Goal: Transaction & Acquisition: Book appointment/travel/reservation

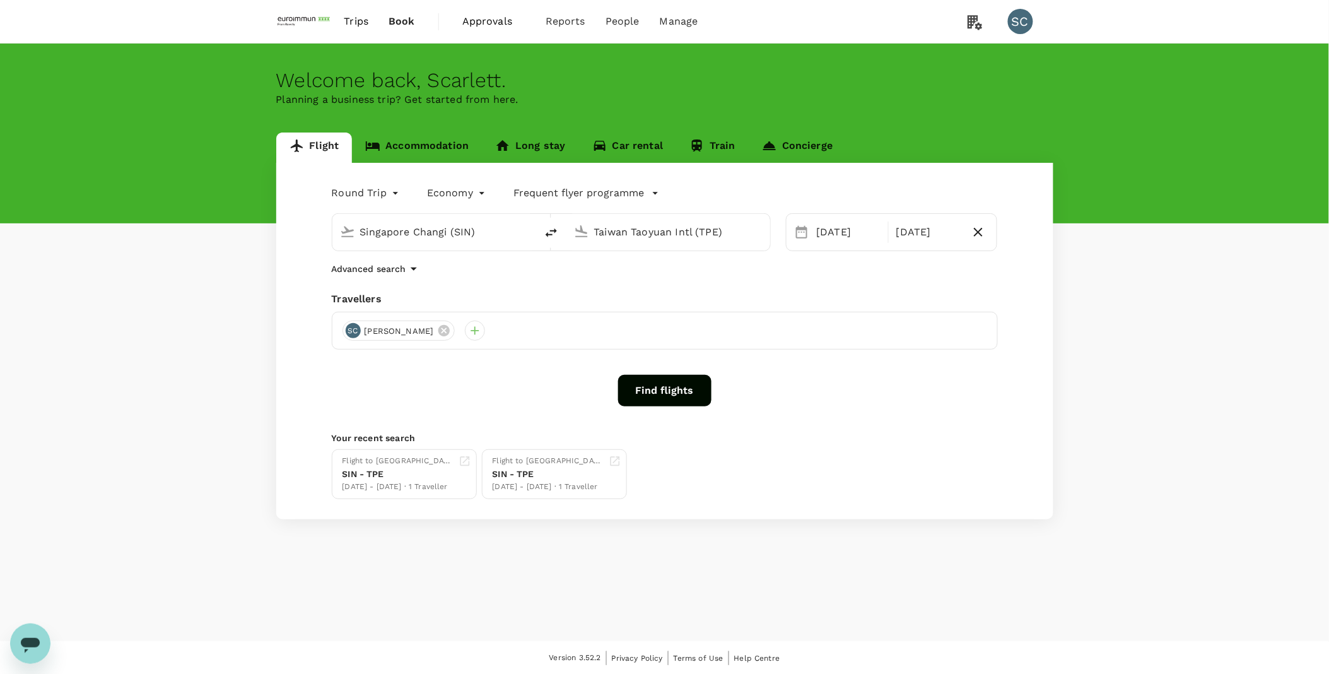
click at [316, 22] on img at bounding box center [305, 22] width 58 height 28
click at [360, 20] on span "Trips" at bounding box center [356, 21] width 25 height 15
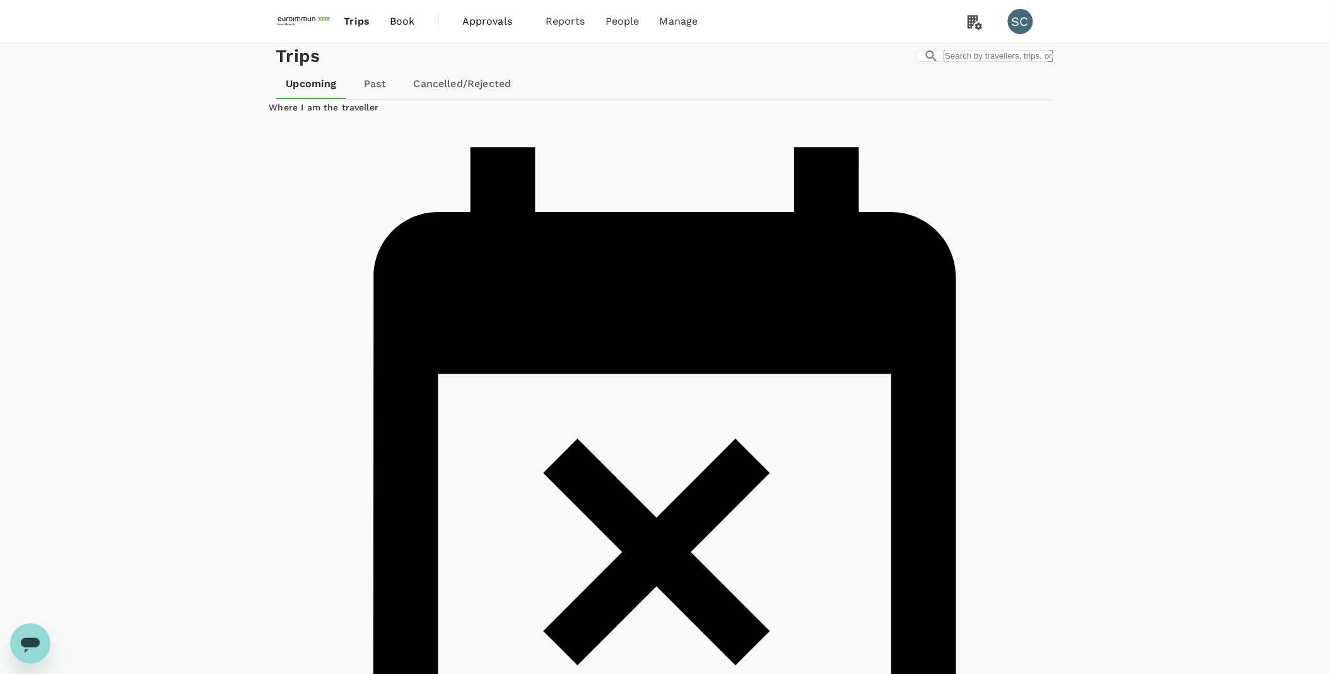
click at [399, 23] on span "Book" at bounding box center [402, 21] width 25 height 15
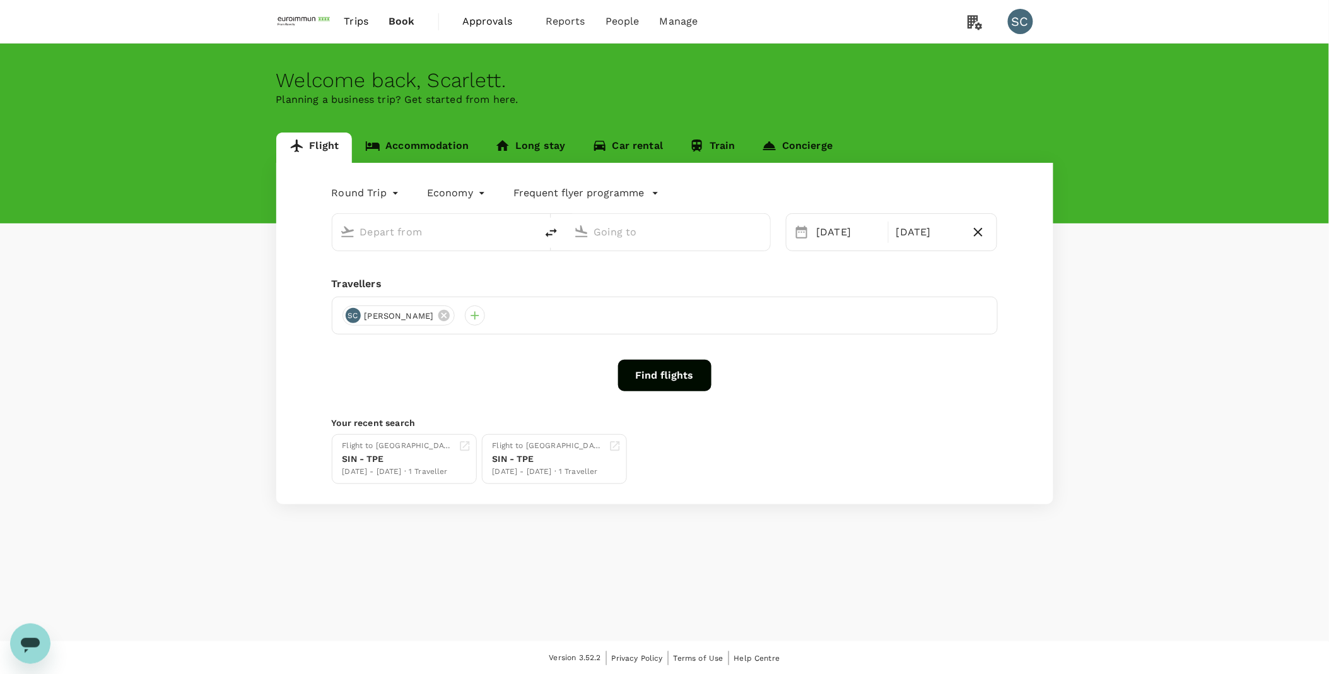
type input "Singapore Changi (SIN)"
type input "Taiwan Taoyuan Intl (TPE)"
type input "Singapore Changi (SIN)"
type input "Taiwan Taoyuan Intl (TPE)"
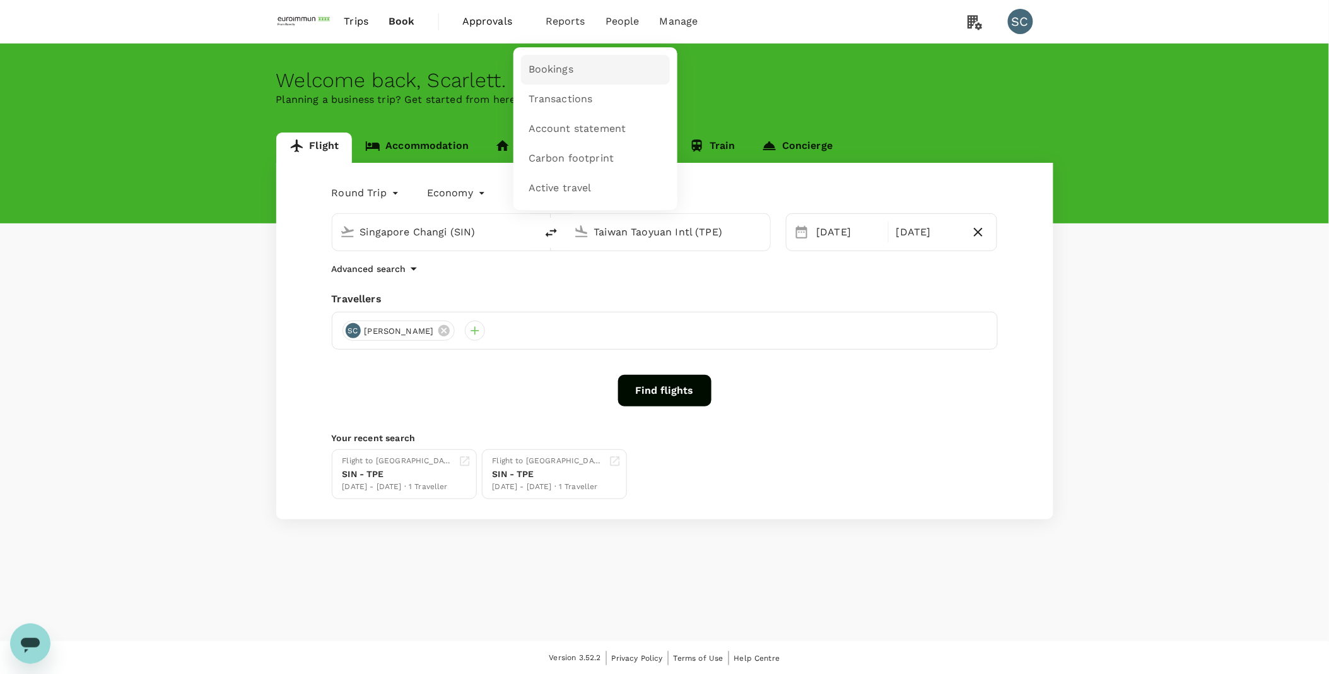
click at [546, 70] on span "Bookings" at bounding box center [551, 69] width 45 height 15
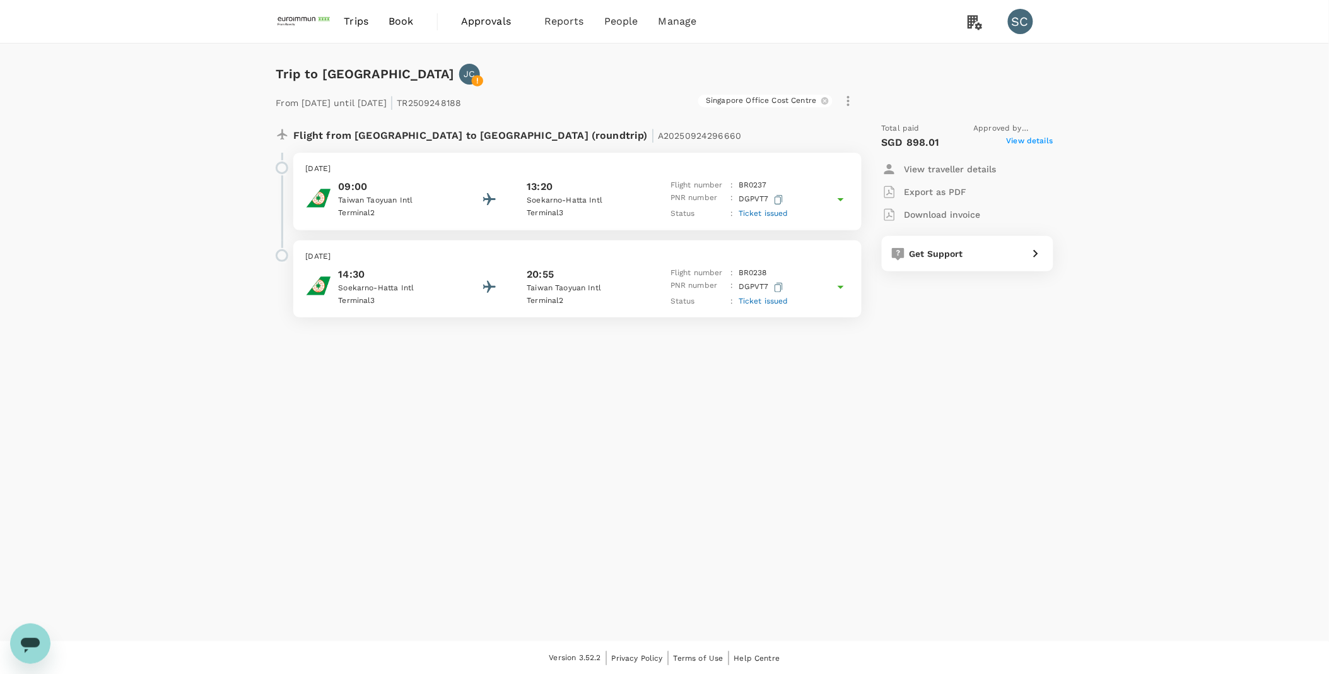
click at [844, 203] on icon at bounding box center [840, 199] width 15 height 15
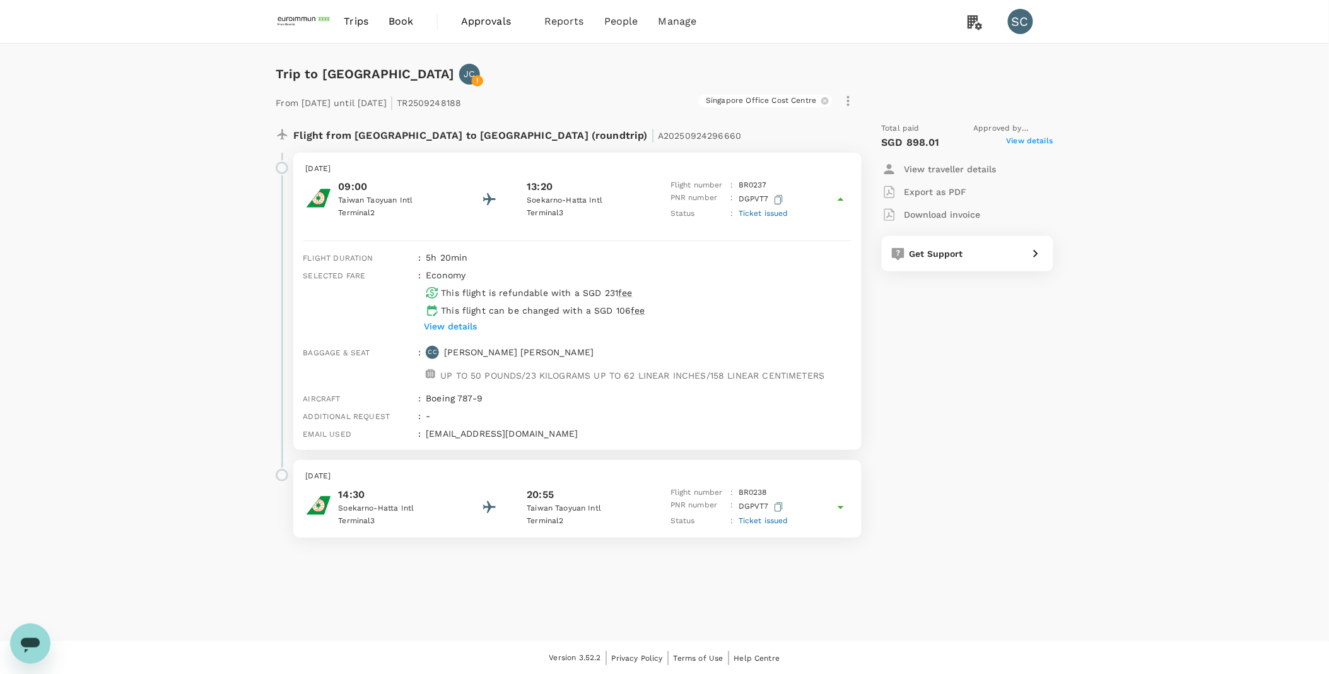
click at [469, 326] on p "View details" at bounding box center [450, 326] width 53 height 13
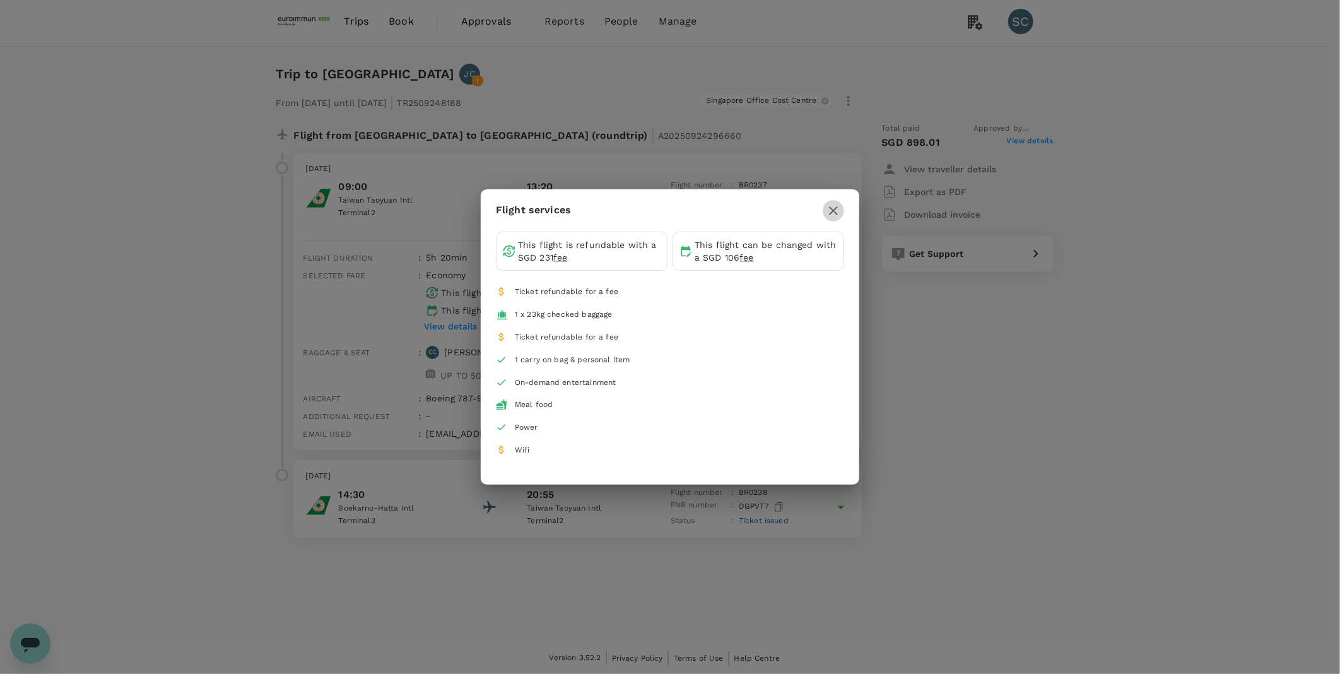
click at [833, 212] on icon "button" at bounding box center [833, 210] width 15 height 15
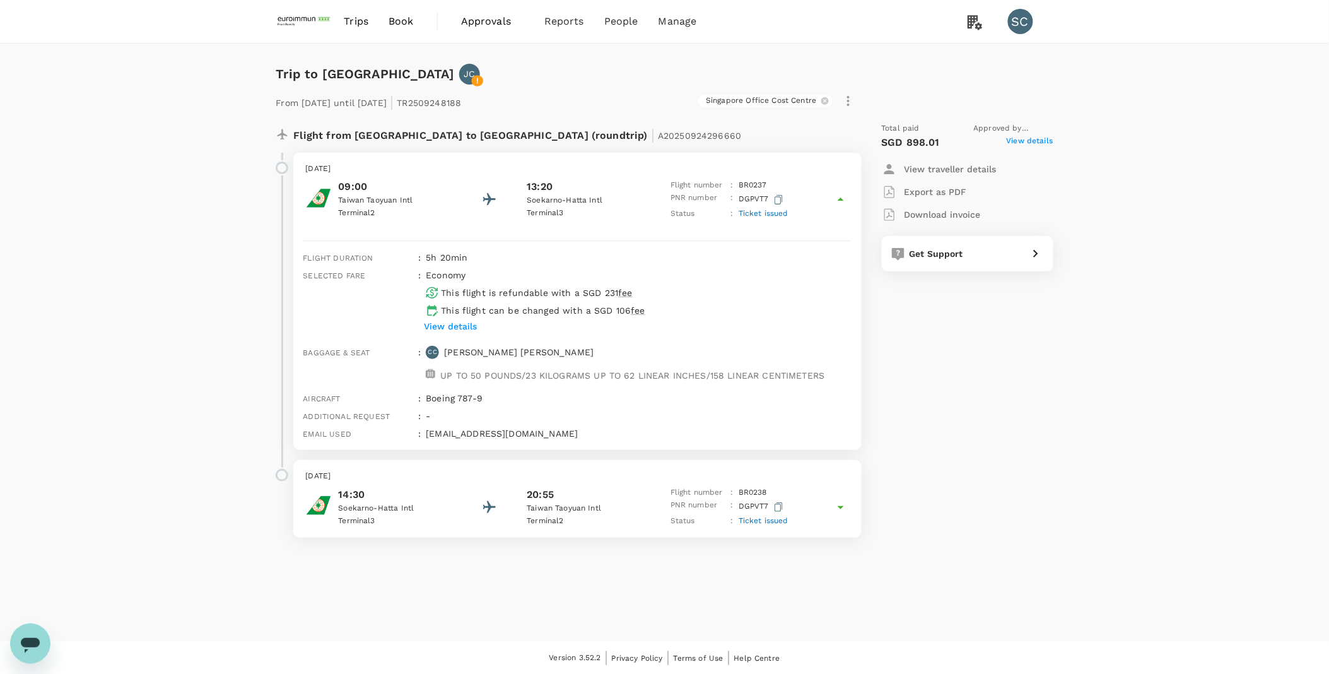
click at [917, 418] on div "Total paid Approved by Deon Cho SGD 898.01 View details View traveller details …" at bounding box center [955, 329] width 197 height 435
click at [839, 509] on icon at bounding box center [840, 507] width 15 height 15
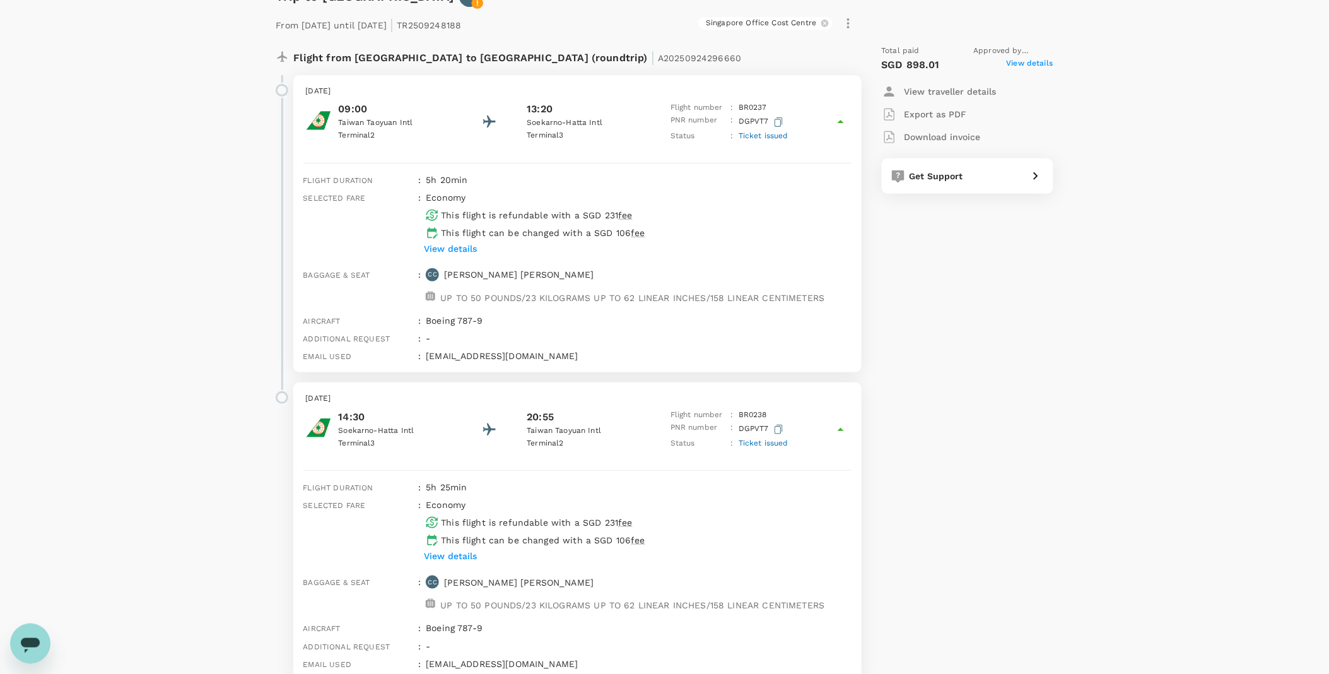
scroll to position [156, 0]
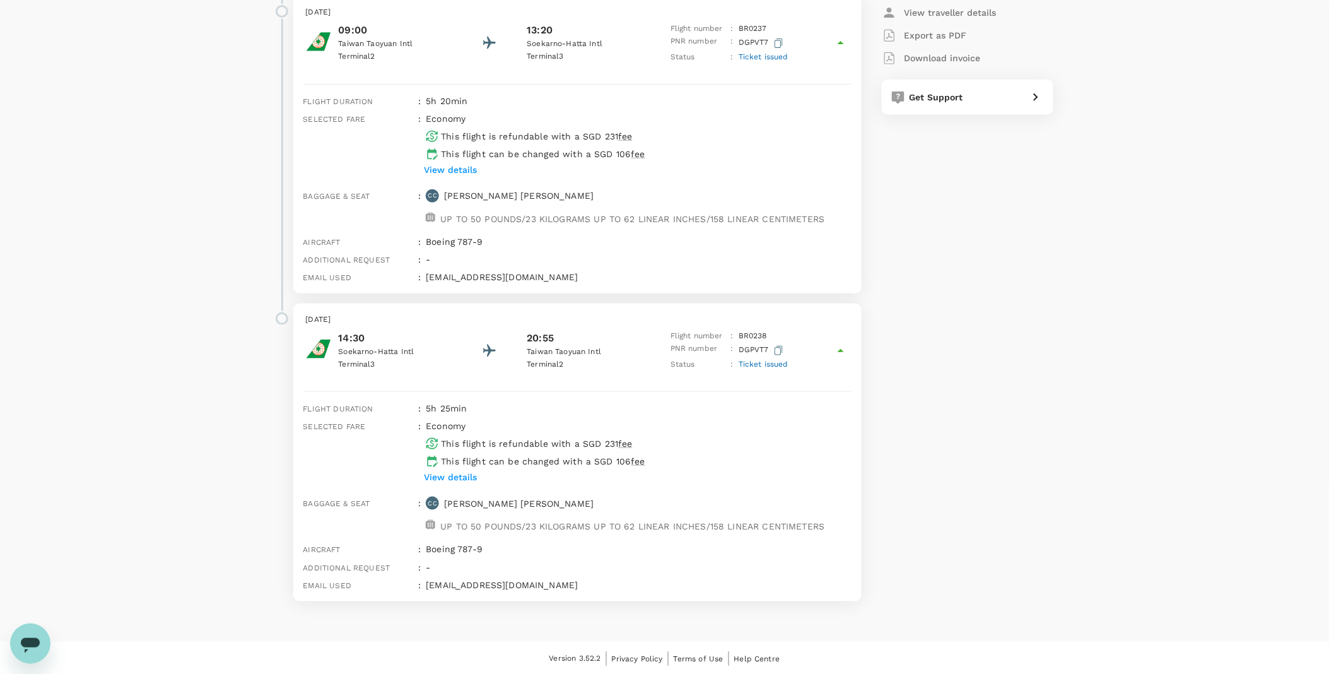
click at [480, 501] on p "Cheng pI Chen" at bounding box center [519, 503] width 150 height 13
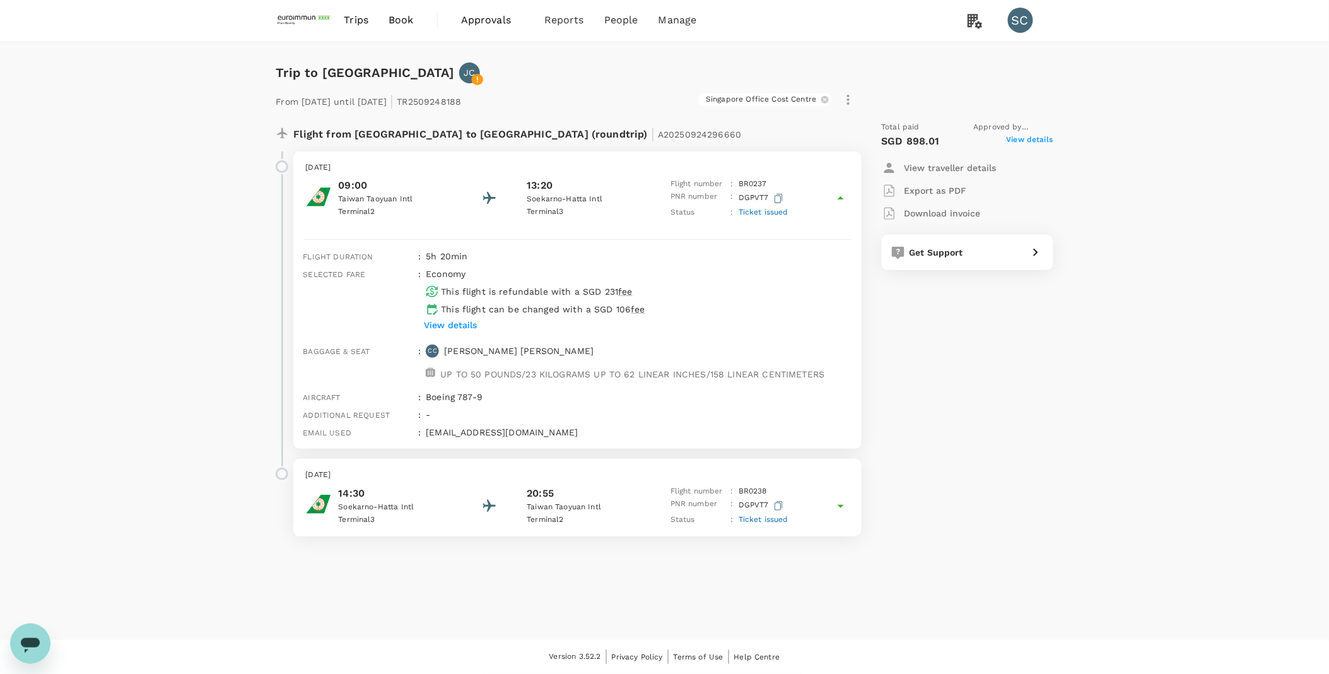
scroll to position [1, 0]
click at [839, 507] on icon at bounding box center [840, 506] width 15 height 15
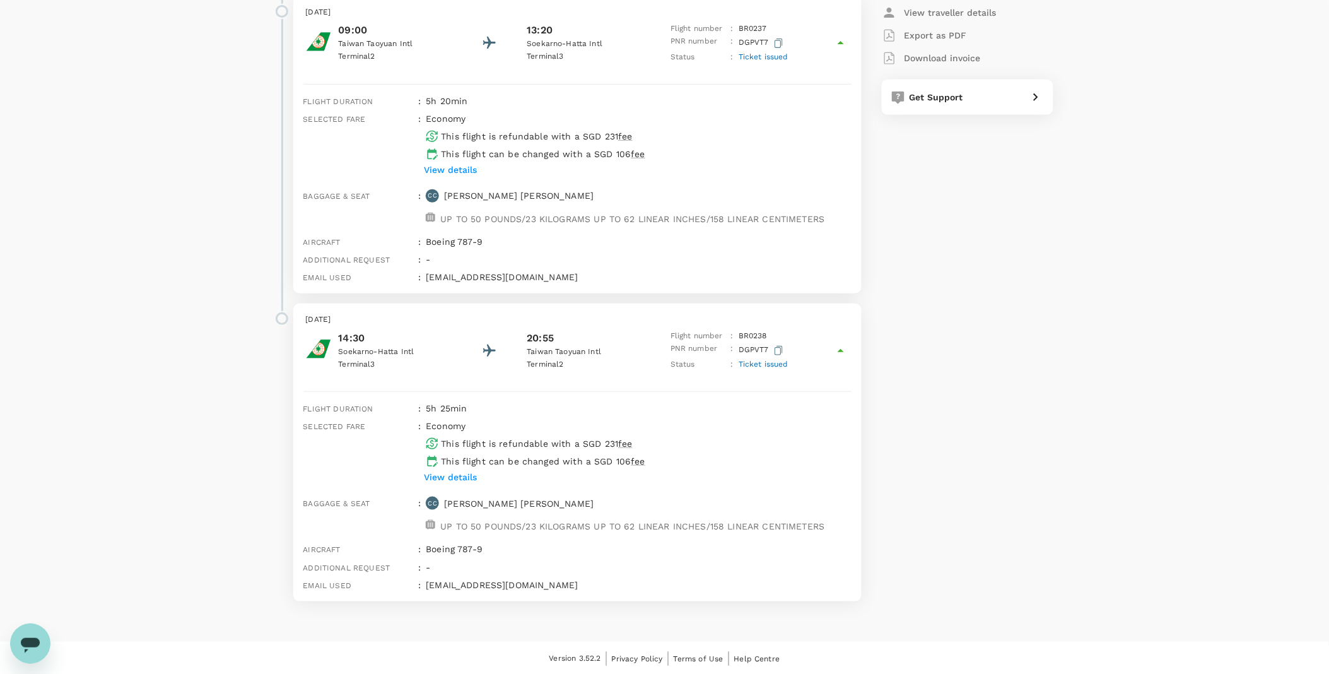
click at [941, 500] on div "Total paid Approved by Deon Cho SGD 898.01 View details View traveller details …" at bounding box center [955, 284] width 197 height 656
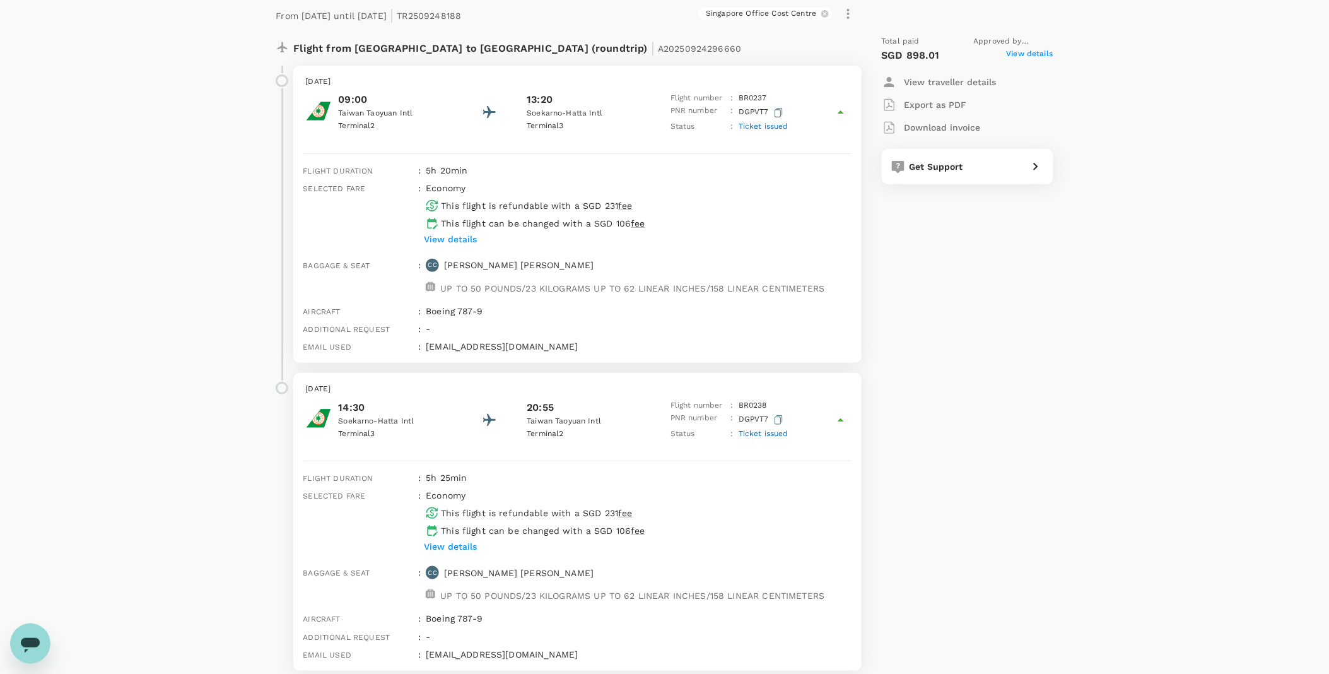
scroll to position [86, 0]
click at [1007, 346] on div "Total paid Approved by Deon Cho SGD 898.01 View details View traveller details …" at bounding box center [955, 354] width 197 height 656
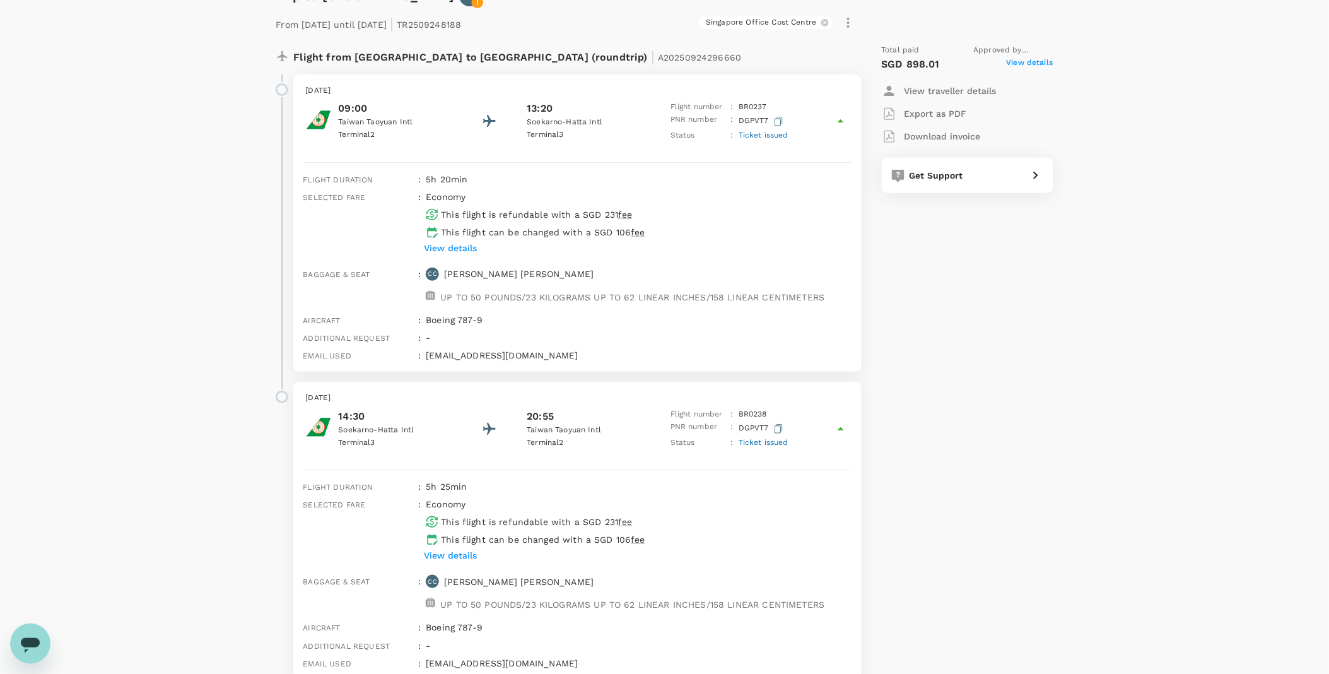
scroll to position [0, 0]
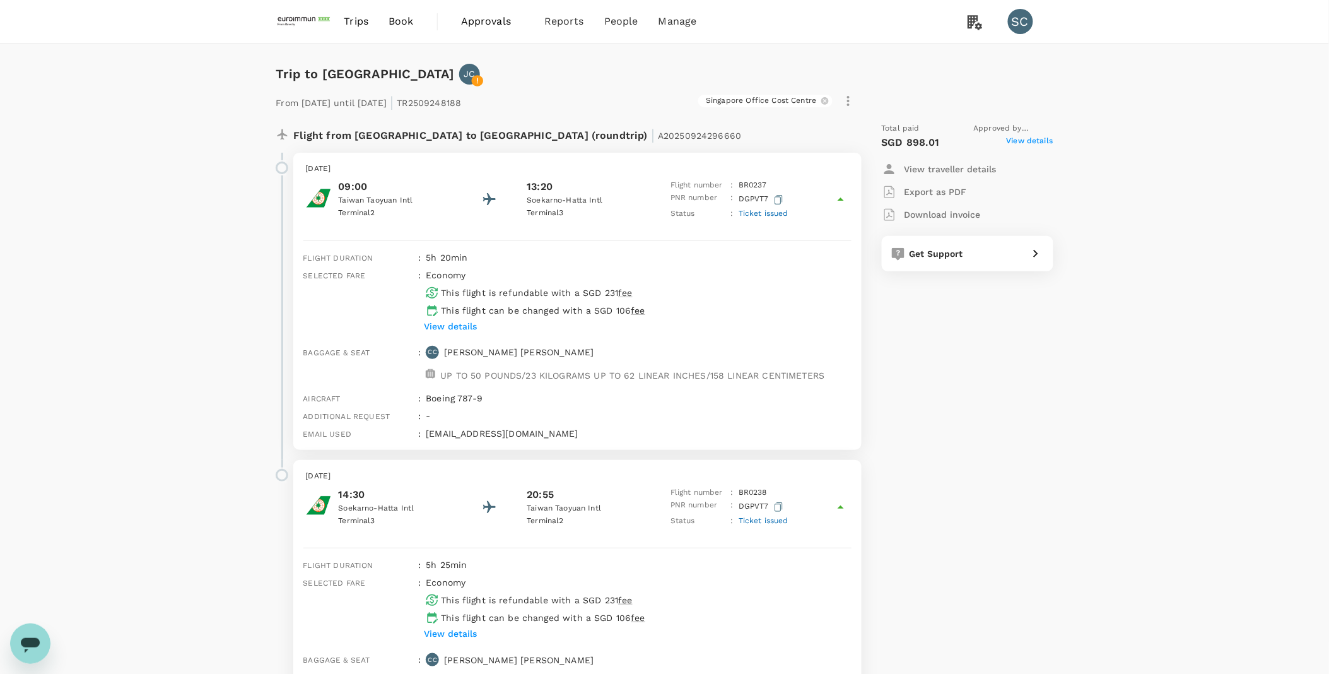
click at [578, 88] on div "Singapore Office Cost Centre" at bounding box center [659, 98] width 397 height 26
click at [847, 103] on icon "button" at bounding box center [848, 100] width 15 height 15
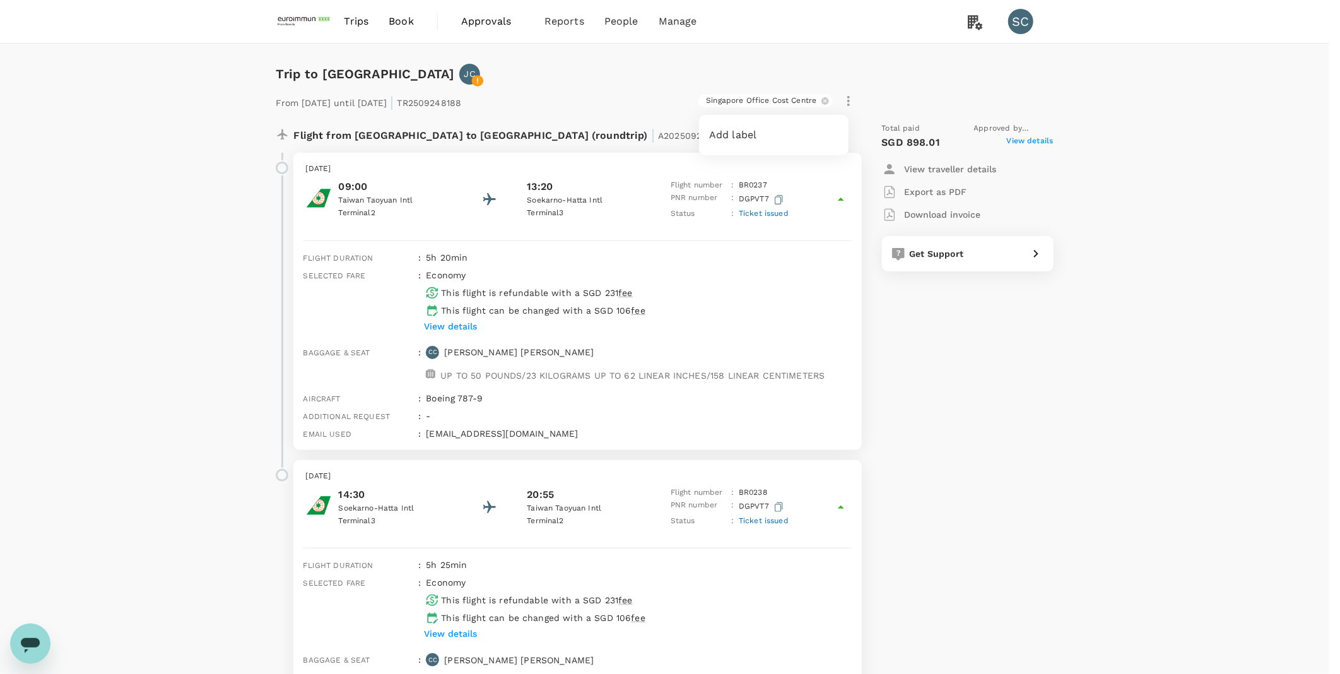
click at [878, 69] on div at bounding box center [670, 337] width 1340 height 674
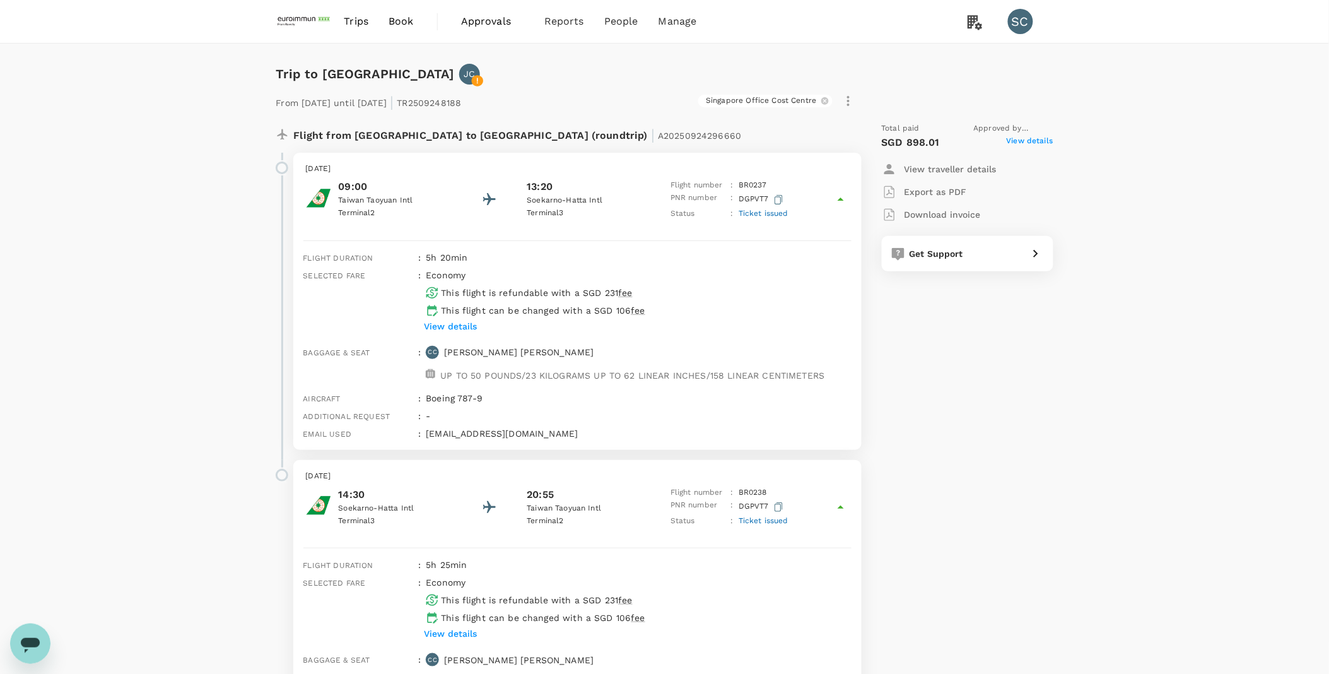
click at [1214, 194] on div "Trip to Jakarta JC From 09 Oct 2025 until 13 Oct 2025 | TR2509248188 Singapore …" at bounding box center [664, 421] width 1329 height 755
click at [1225, 200] on div "Trip to Jakarta JC From 09 Oct 2025 until 13 Oct 2025 | TR2509248188 Singapore …" at bounding box center [664, 421] width 1329 height 755
click at [1211, 411] on div "Trip to Jakarta JC From 09 Oct 2025 until 13 Oct 2025 | TR2509248188 Singapore …" at bounding box center [664, 421] width 1329 height 755
click at [1199, 410] on div "Trip to Jakarta JC From 09 Oct 2025 until 13 Oct 2025 | TR2509248188 Singapore …" at bounding box center [664, 421] width 1329 height 755
click at [302, 23] on img at bounding box center [305, 22] width 58 height 28
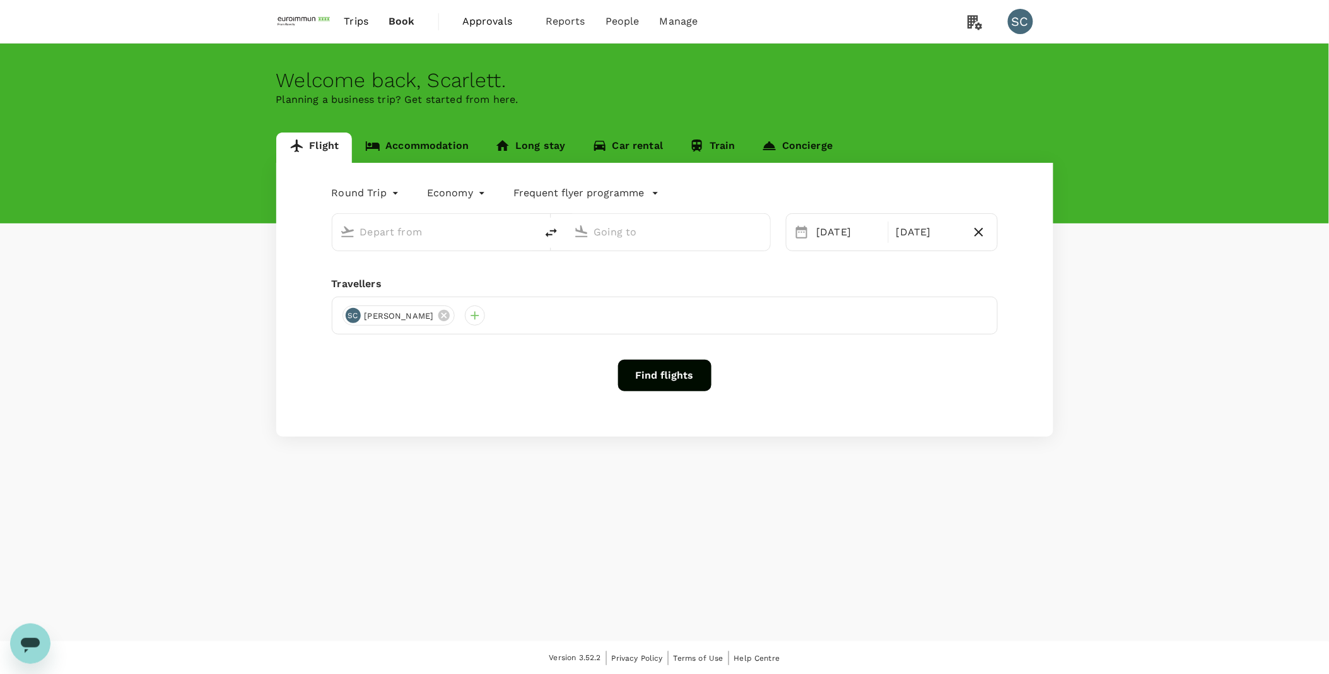
type input "Singapore Changi (SIN)"
type input "Taiwan Taoyuan Intl (TPE)"
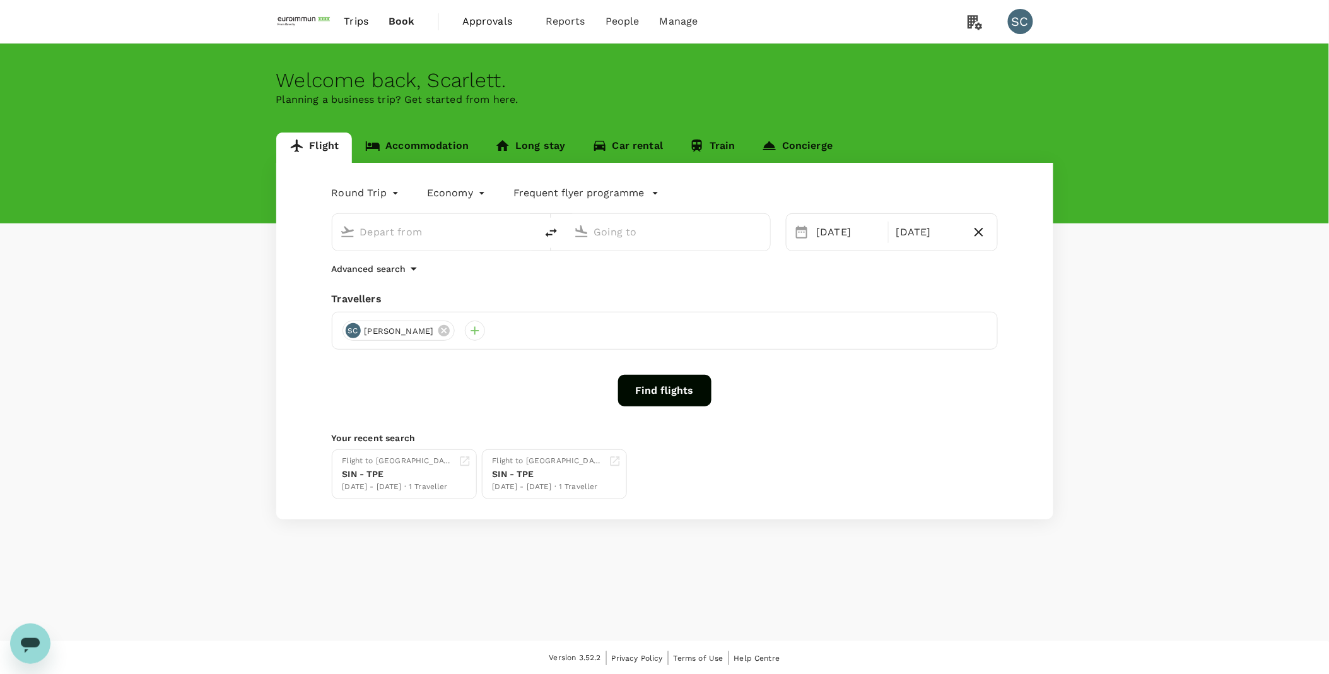
type input "Singapore Changi (SIN)"
type input "Taiwan Taoyuan Intl (TPE)"
